Goal: Find contact information: Find contact information

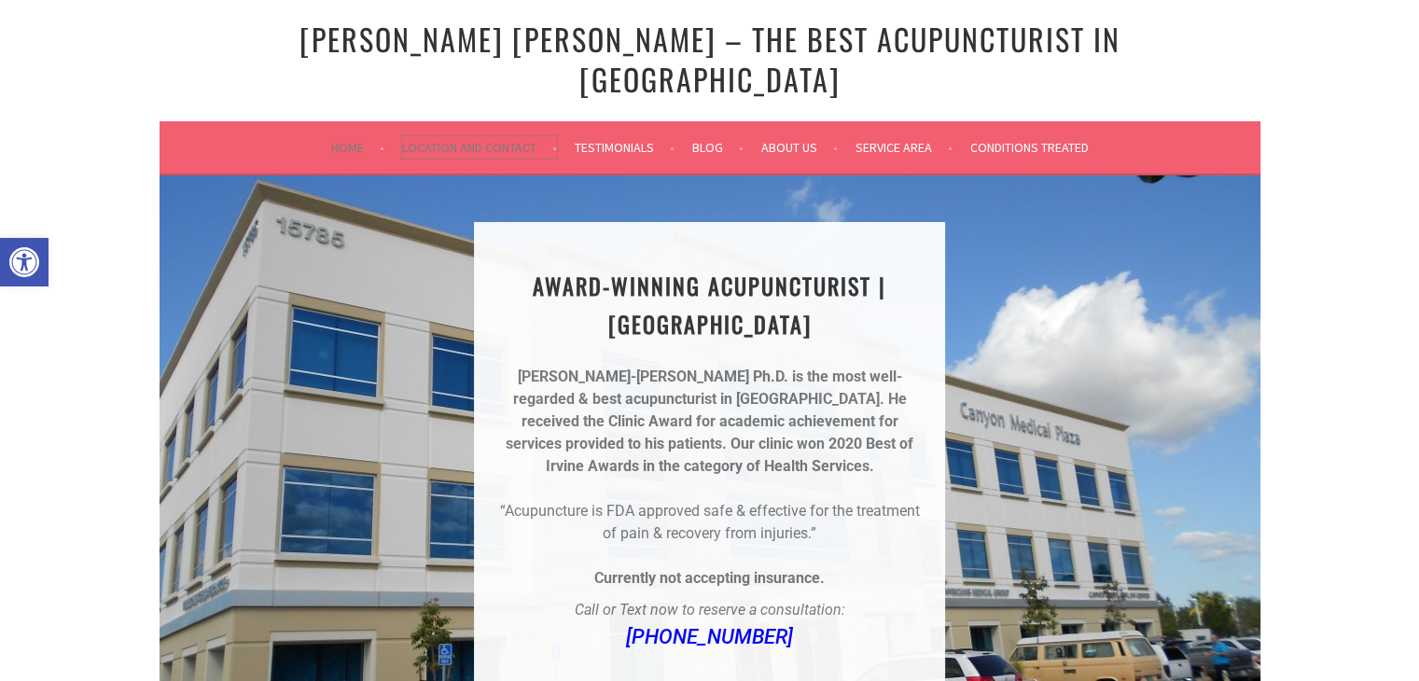
click at [445, 136] on link "Location and Contact" at bounding box center [479, 147] width 155 height 22
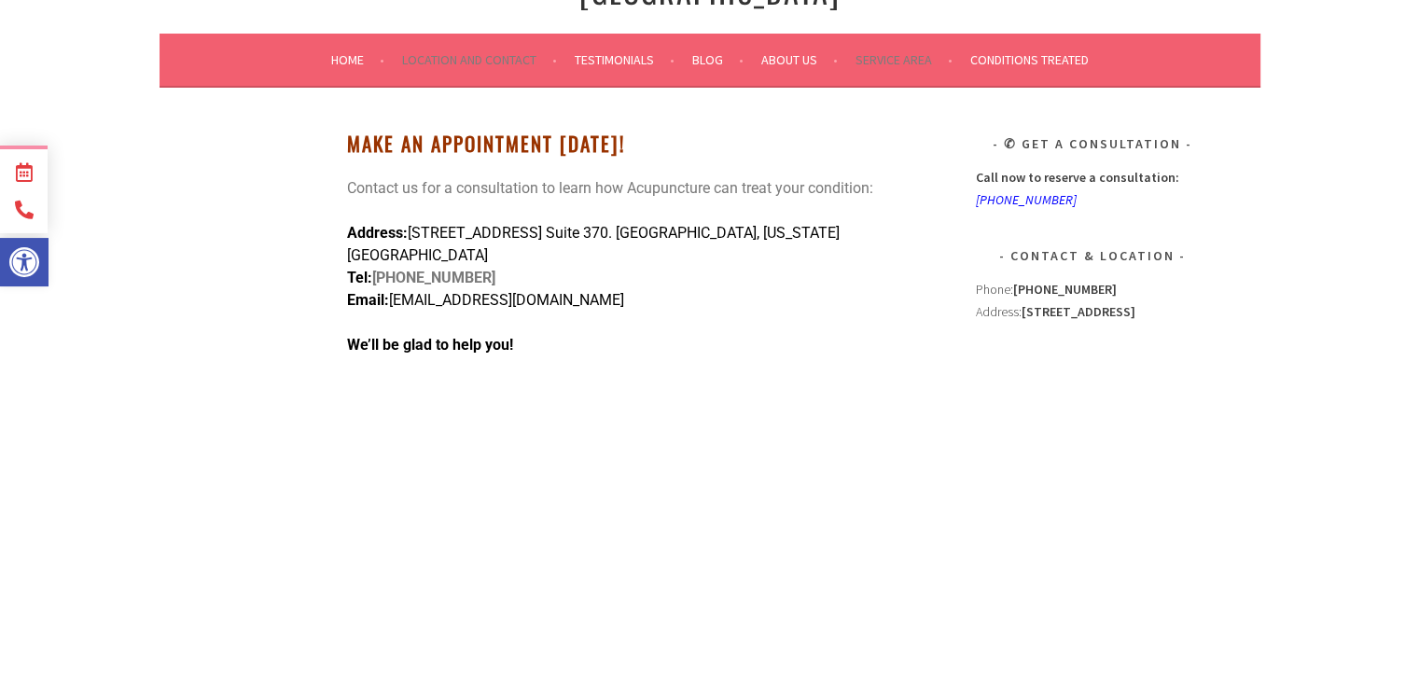
scroll to position [52, 0]
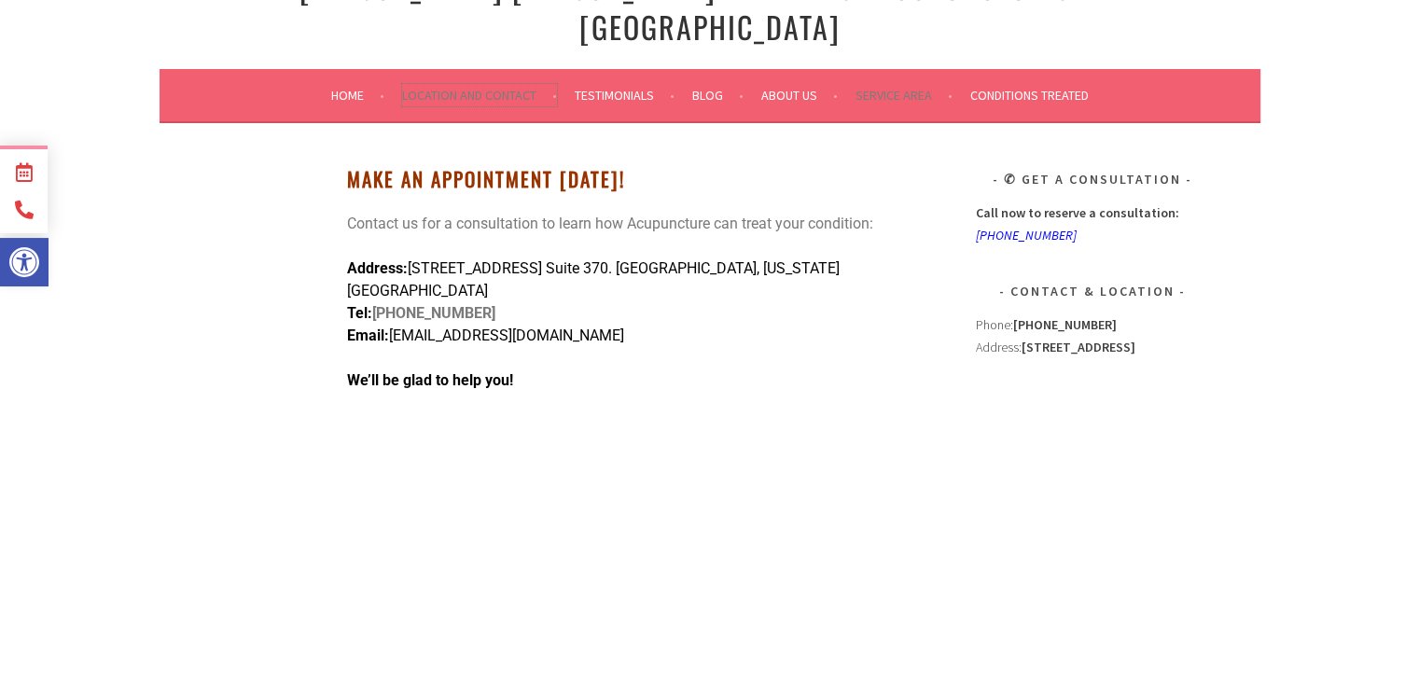
click at [448, 84] on link "Location and Contact" at bounding box center [479, 95] width 155 height 22
